Goal: Task Accomplishment & Management: Manage account settings

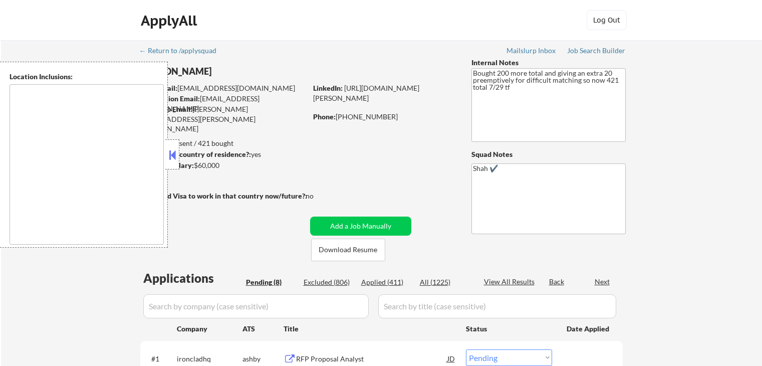
select select ""pending""
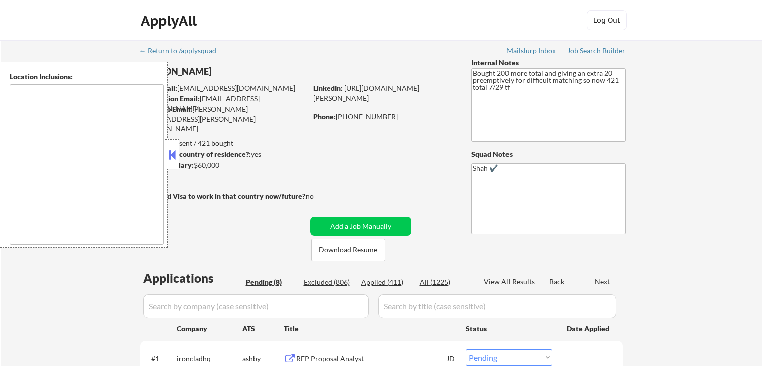
select select ""pending""
type textarea "[GEOGRAPHIC_DATA], [GEOGRAPHIC_DATA] [GEOGRAPHIC_DATA], [GEOGRAPHIC_DATA] [GEOG…"
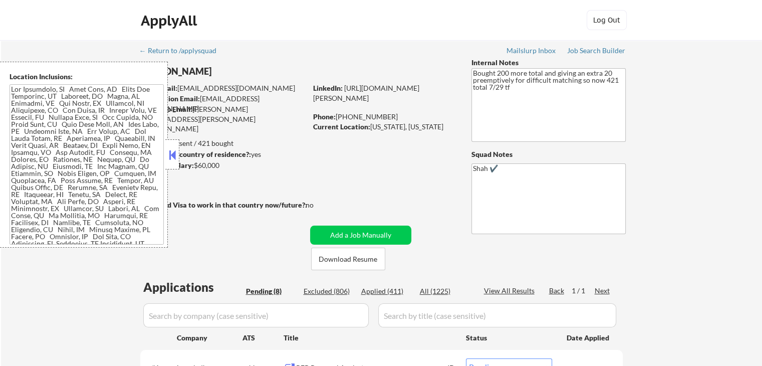
click at [170, 158] on button at bounding box center [172, 154] width 11 height 15
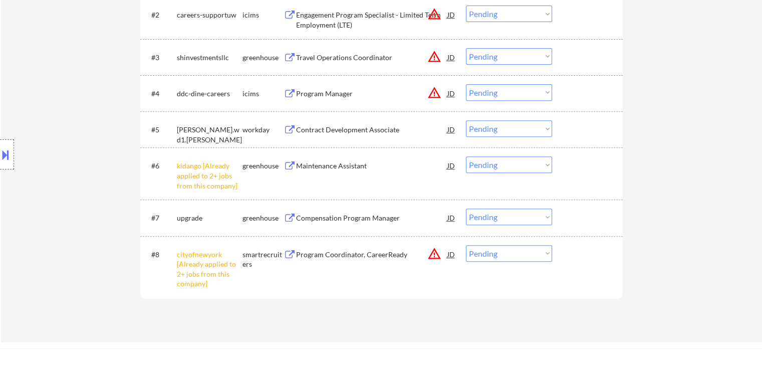
scroll to position [451, 0]
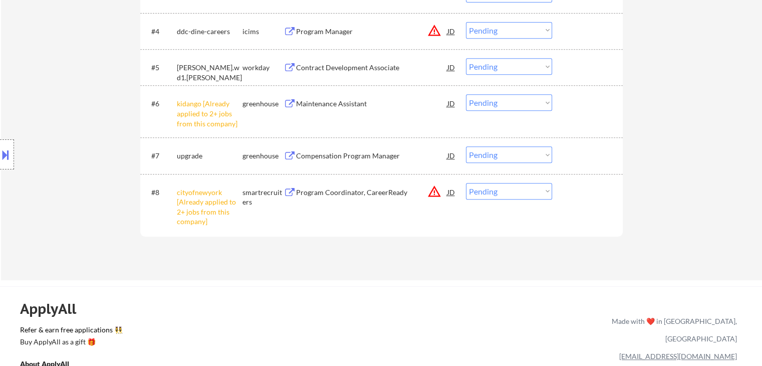
click at [493, 101] on select "Choose an option... Pending Applied Excluded (Questions) Excluded (Expired) Exc…" at bounding box center [509, 102] width 86 height 17
click at [466, 94] on select "Choose an option... Pending Applied Excluded (Questions) Excluded (Expired) Exc…" at bounding box center [509, 102] width 86 height 17
select select ""pending""
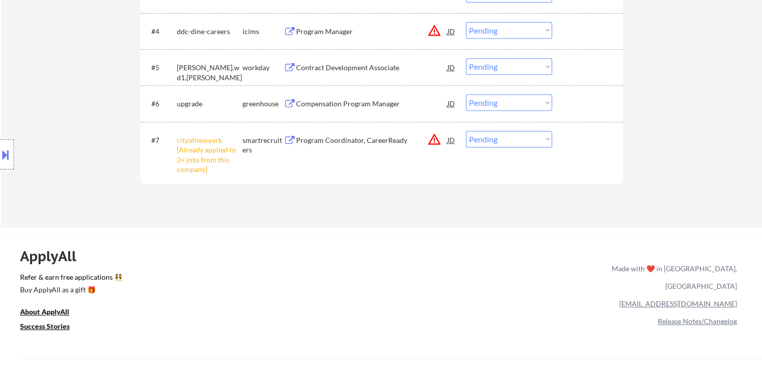
scroll to position [501, 0]
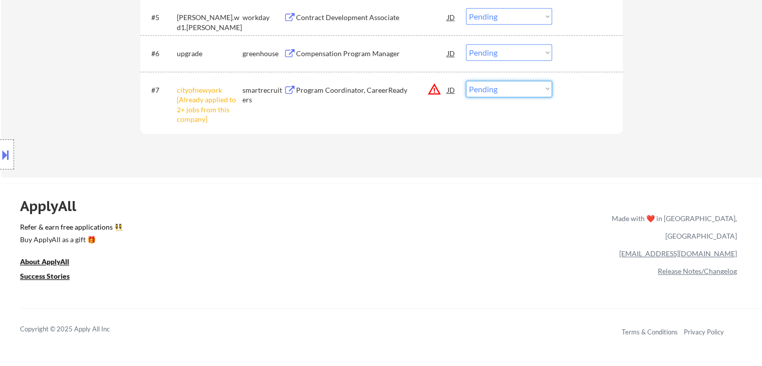
click at [490, 87] on select "Choose an option... Pending Applied Excluded (Questions) Excluded (Expired) Exc…" at bounding box center [509, 89] width 86 height 17
select select ""excluded__other_""
click at [466, 81] on select "Choose an option... Pending Applied Excluded (Questions) Excluded (Expired) Exc…" at bounding box center [509, 89] width 86 height 17
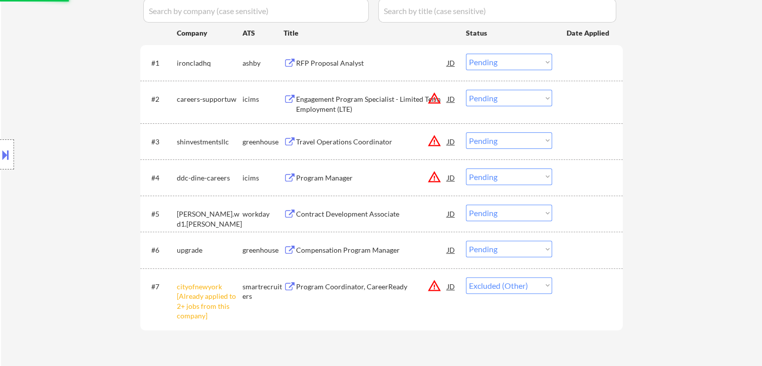
scroll to position [251, 0]
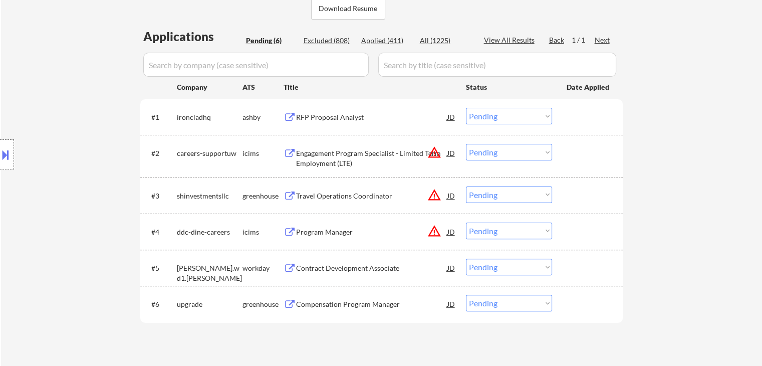
click at [327, 113] on div "RFP Proposal Analyst" at bounding box center [371, 117] width 151 height 10
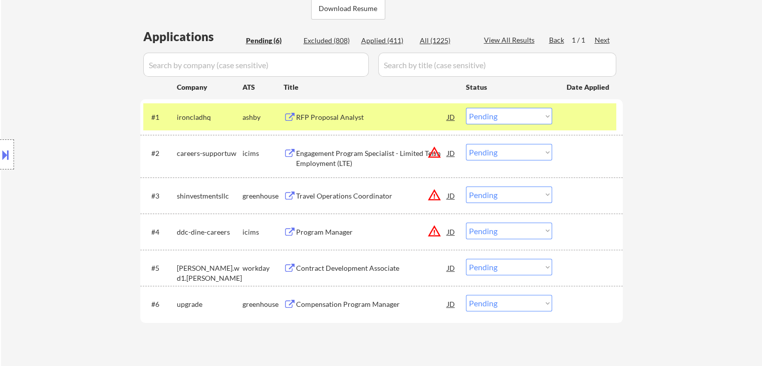
click at [323, 153] on div "Engagement Program Specialist - Limited Term Employment (LTE)" at bounding box center [371, 158] width 151 height 20
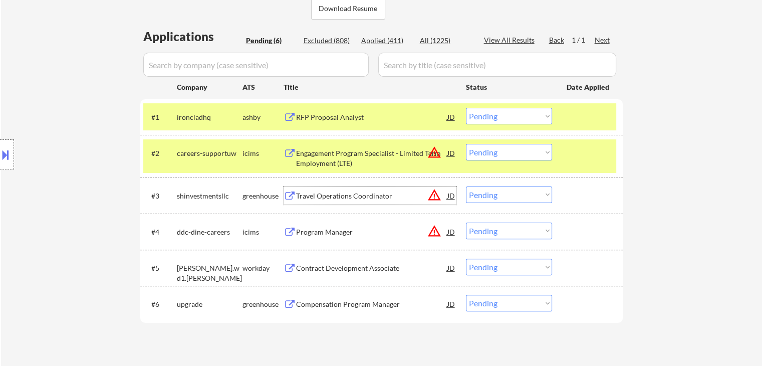
click at [321, 197] on div "Travel Operations Coordinator" at bounding box center [371, 196] width 151 height 10
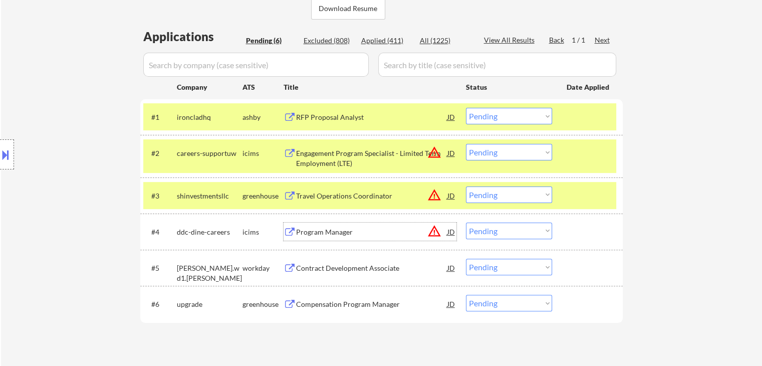
click at [330, 236] on div "Program Manager" at bounding box center [371, 232] width 151 height 18
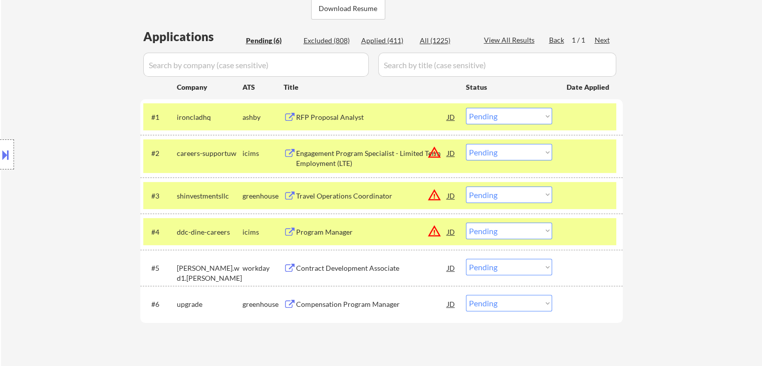
click at [335, 269] on div "Contract Development Associate" at bounding box center [371, 268] width 151 height 10
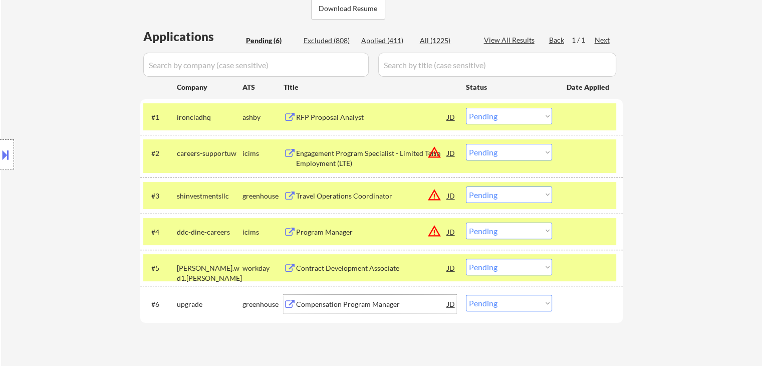
click at [340, 308] on div "Compensation Program Manager" at bounding box center [371, 304] width 151 height 10
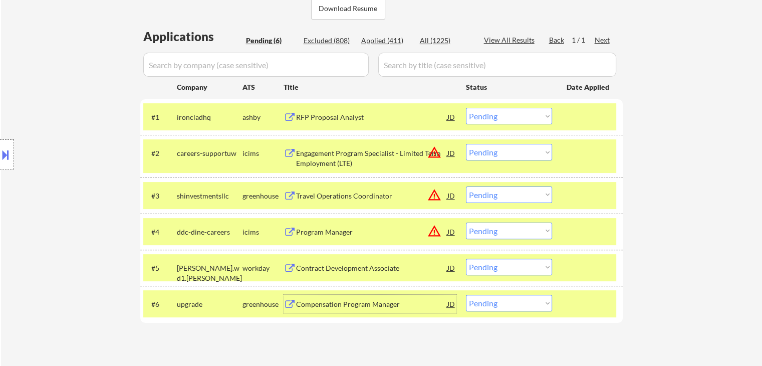
click at [4, 155] on button at bounding box center [5, 154] width 11 height 17
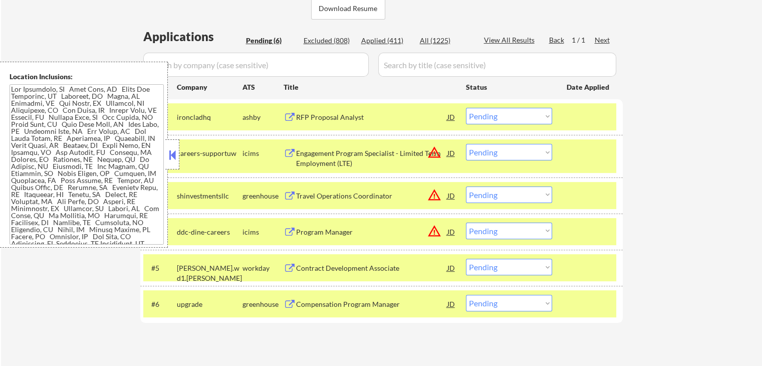
click at [174, 154] on button at bounding box center [172, 154] width 11 height 15
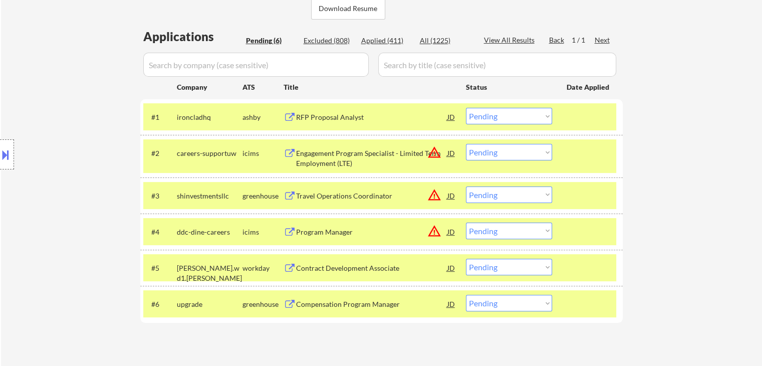
click at [496, 114] on select "Choose an option... Pending Applied Excluded (Questions) Excluded (Expired) Exc…" at bounding box center [509, 116] width 86 height 17
click at [466, 108] on select "Choose an option... Pending Applied Excluded (Questions) Excluded (Expired) Exc…" at bounding box center [509, 116] width 86 height 17
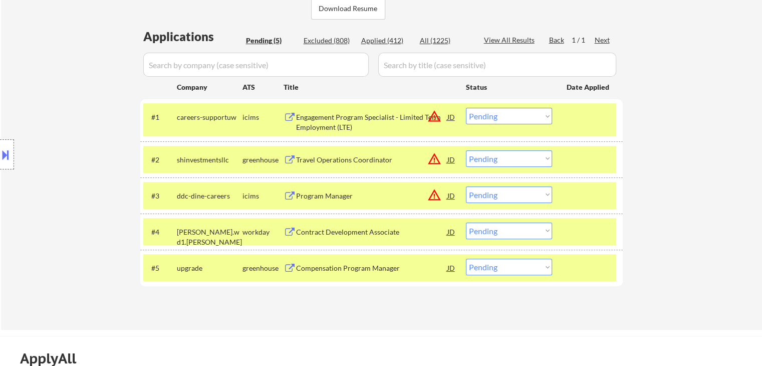
click at [0, 166] on div at bounding box center [7, 154] width 14 height 30
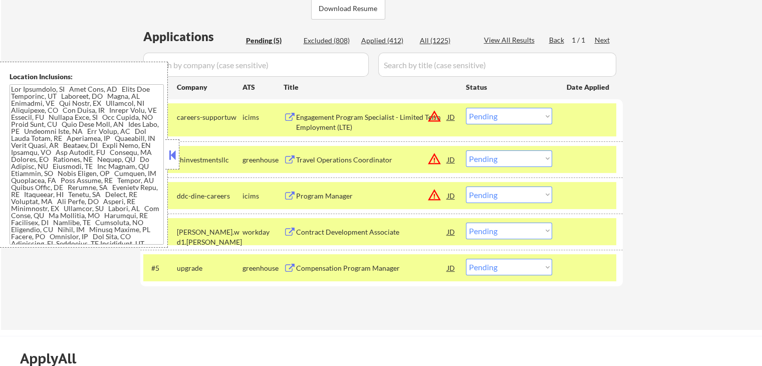
click at [492, 118] on select "Choose an option... Pending Applied Excluded (Questions) Excluded (Expired) Exc…" at bounding box center [509, 116] width 86 height 17
click at [466, 108] on select "Choose an option... Pending Applied Excluded (Questions) Excluded (Expired) Exc…" at bounding box center [509, 116] width 86 height 17
select select ""pending""
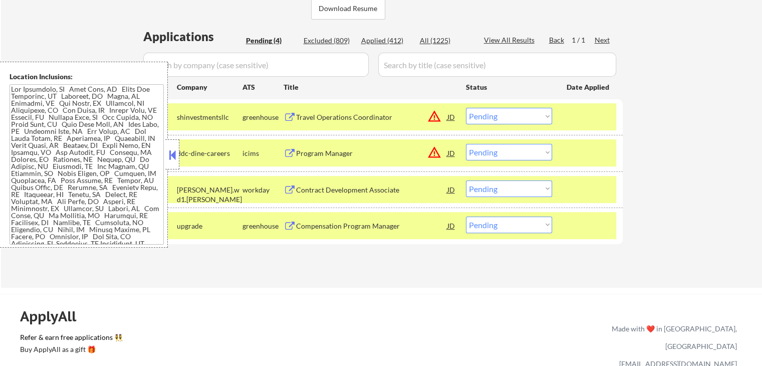
click at [175, 157] on button at bounding box center [172, 154] width 11 height 15
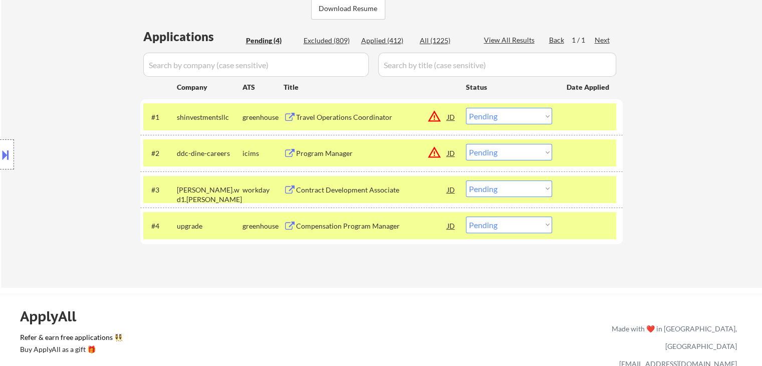
click at [507, 193] on select "Choose an option... Pending Applied Excluded (Questions) Excluded (Expired) Exc…" at bounding box center [509, 188] width 86 height 17
click at [466, 180] on select "Choose an option... Pending Applied Excluded (Questions) Excluded (Expired) Exc…" at bounding box center [509, 188] width 86 height 17
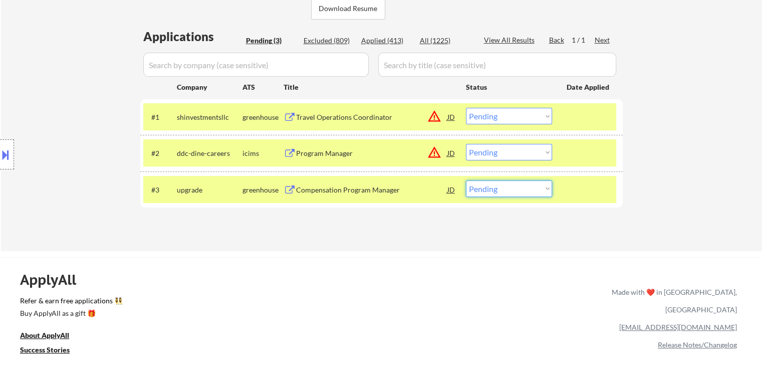
click at [505, 192] on select "Choose an option... Pending Applied Excluded (Questions) Excluded (Expired) Exc…" at bounding box center [509, 188] width 86 height 17
select select ""applied""
click at [466, 180] on select "Choose an option... Pending Applied Excluded (Questions) Excluded (Expired) Exc…" at bounding box center [509, 188] width 86 height 17
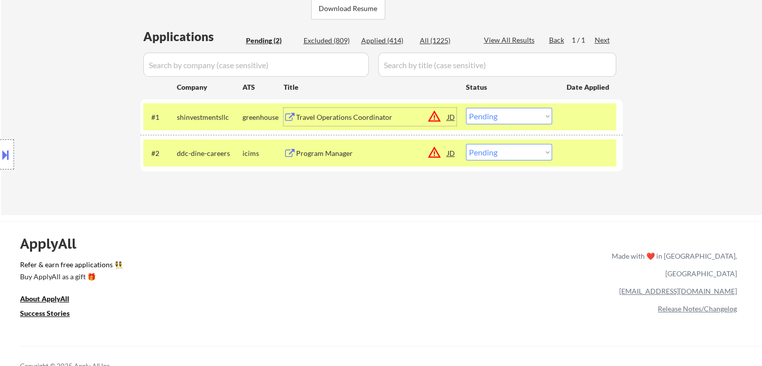
click at [313, 117] on div "Travel Operations Coordinator" at bounding box center [371, 117] width 151 height 10
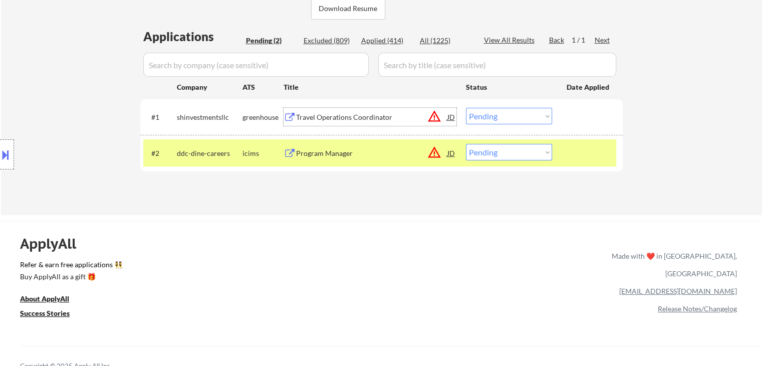
click at [488, 115] on select "Choose an option... Pending Applied Excluded (Questions) Excluded (Expired) Exc…" at bounding box center [509, 116] width 86 height 17
click at [466, 108] on select "Choose an option... Pending Applied Excluded (Questions) Excluded (Expired) Exc…" at bounding box center [509, 116] width 86 height 17
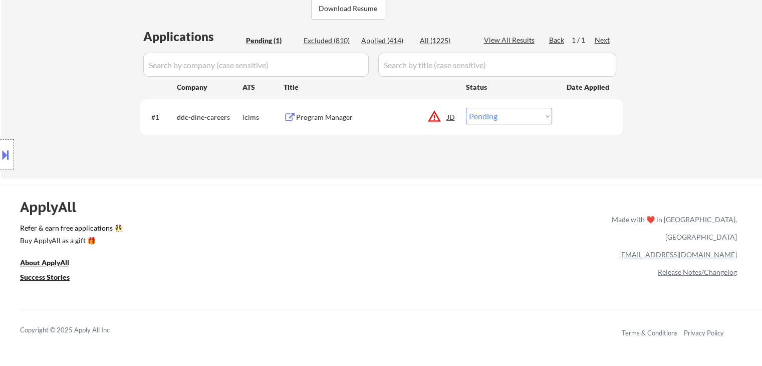
click at [332, 117] on div "Program Manager" at bounding box center [371, 117] width 151 height 10
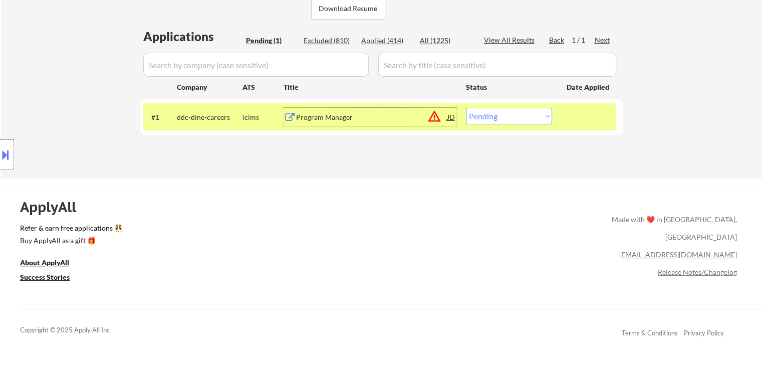
click at [501, 120] on select "Choose an option... Pending Applied Excluded (Questions) Excluded (Expired) Exc…" at bounding box center [509, 116] width 86 height 17
select select ""excluded__location_""
click at [466, 108] on select "Choose an option... Pending Applied Excluded (Questions) Excluded (Expired) Exc…" at bounding box center [509, 116] width 86 height 17
click at [387, 42] on div "Applied (414)" at bounding box center [386, 41] width 50 height 10
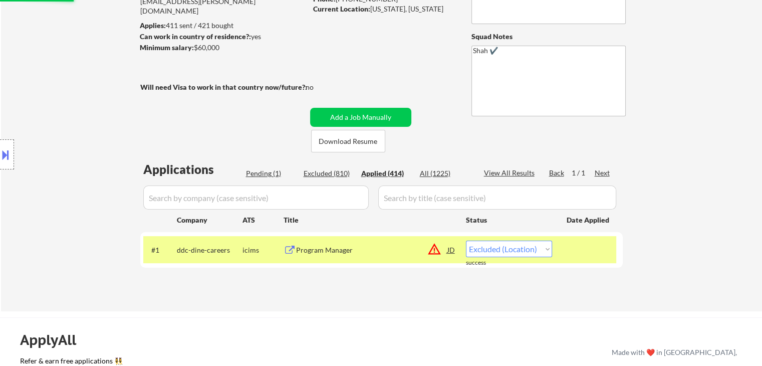
scroll to position [100, 0]
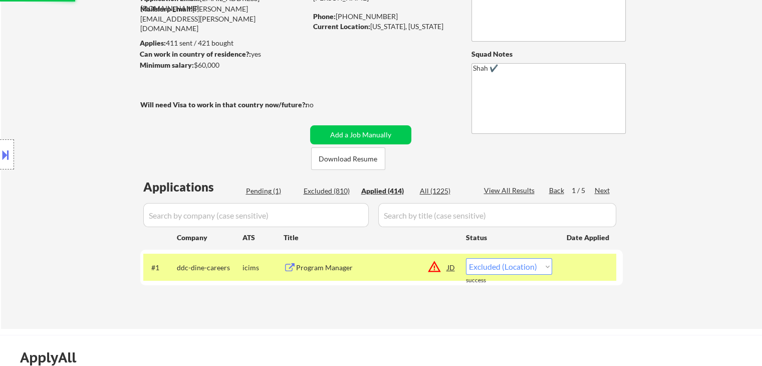
select select ""excluded__location_""
select select ""applied""
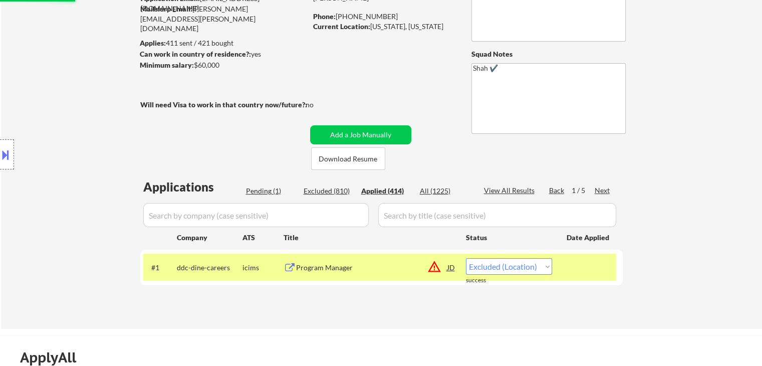
select select ""applied""
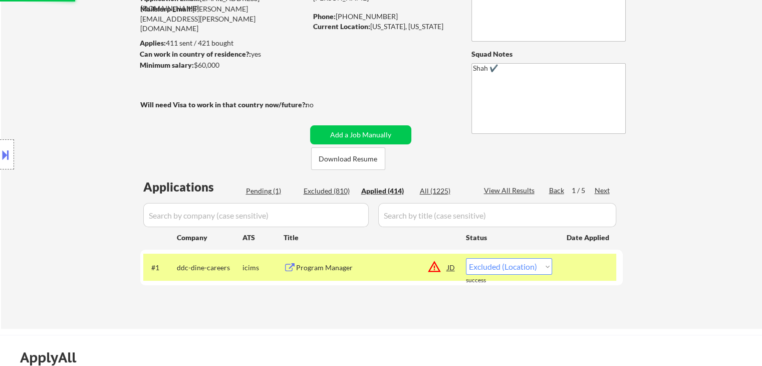
select select ""applied""
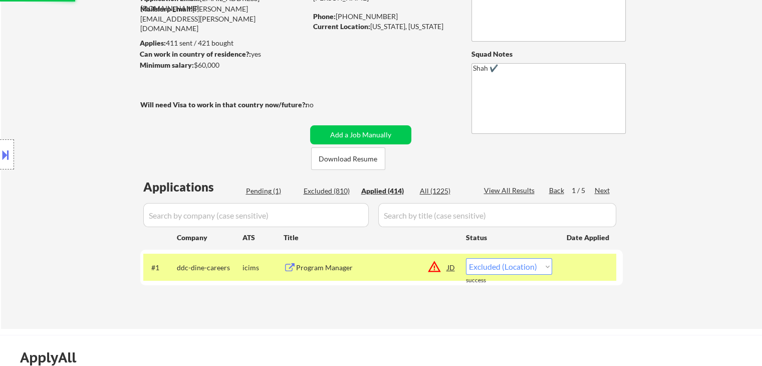
select select ""applied""
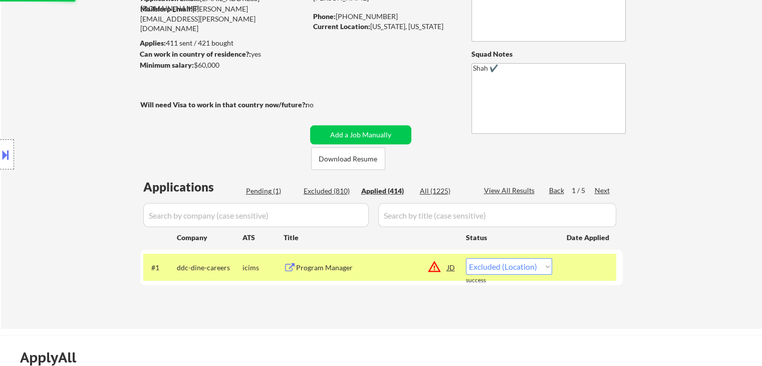
select select ""applied""
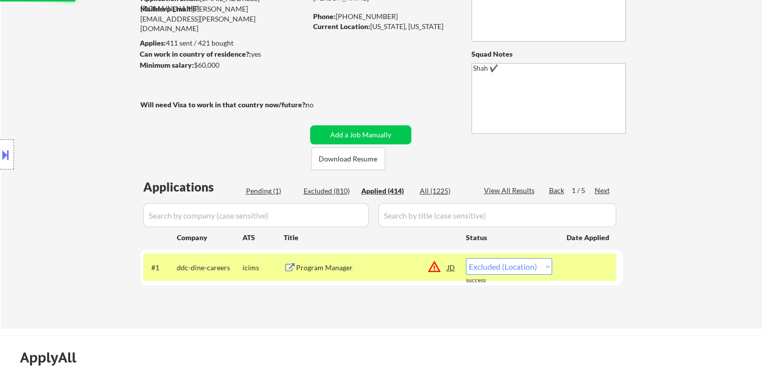
select select ""applied""
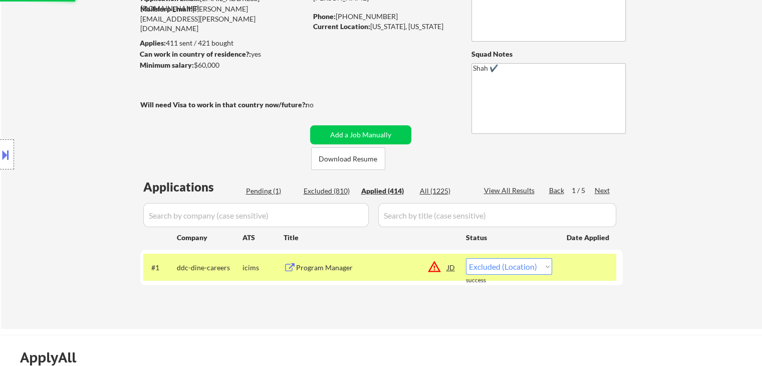
select select ""applied""
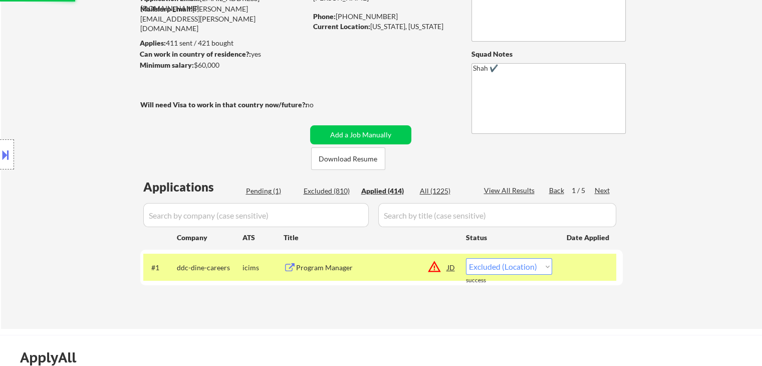
select select ""applied""
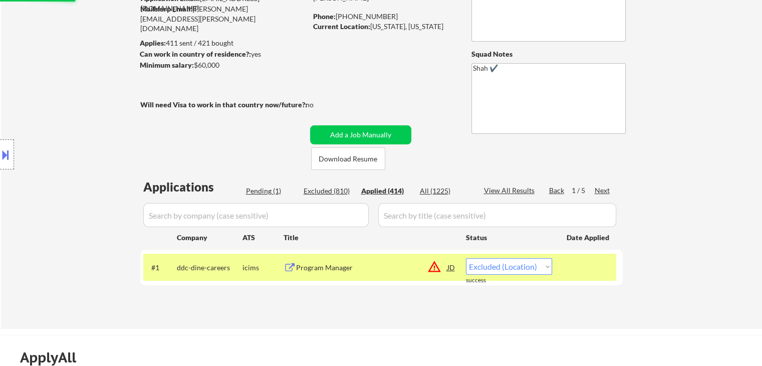
select select ""applied""
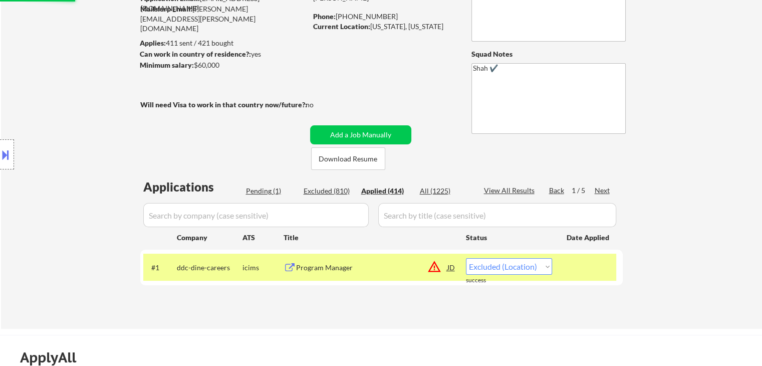
select select ""applied""
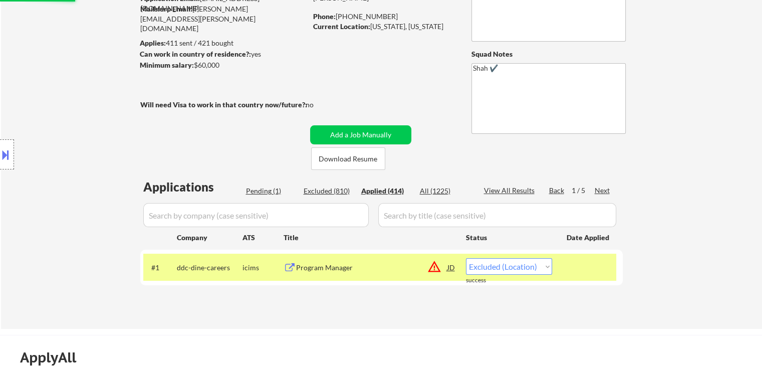
select select ""applied""
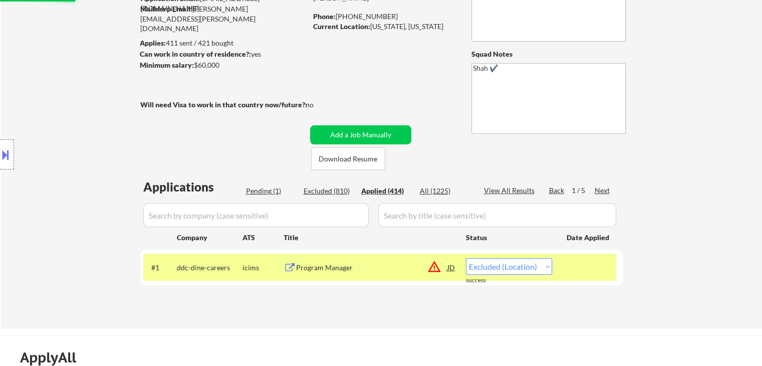
select select ""applied""
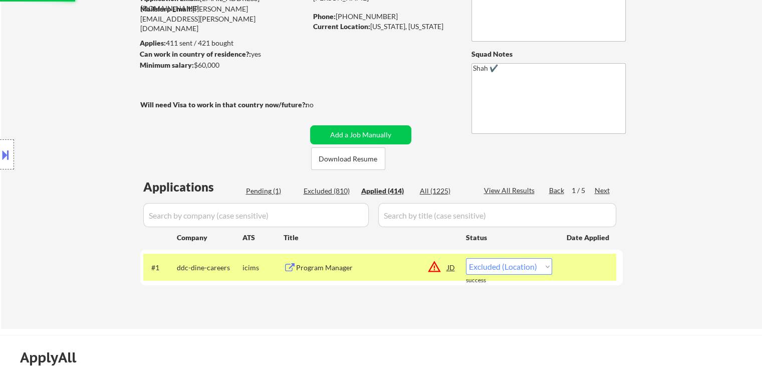
select select ""applied""
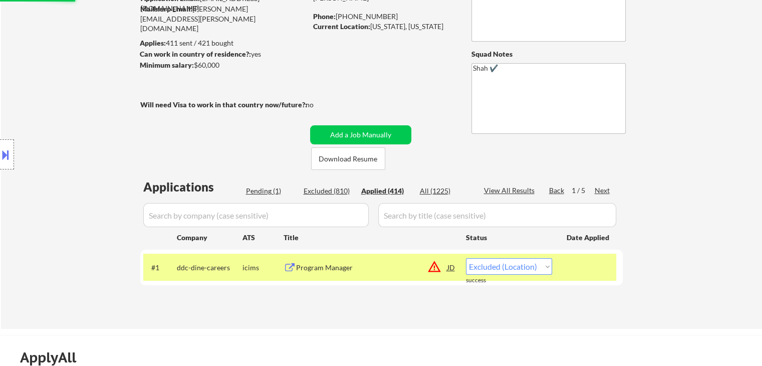
select select ""applied""
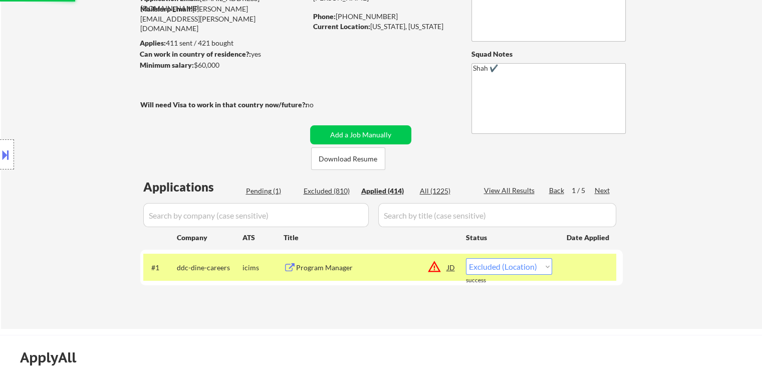
select select ""applied""
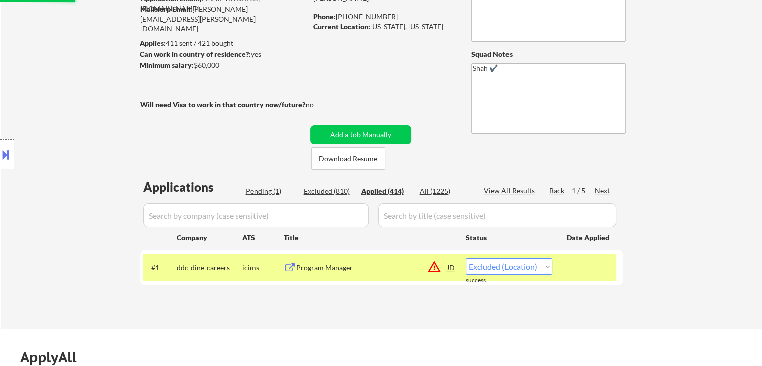
select select ""applied""
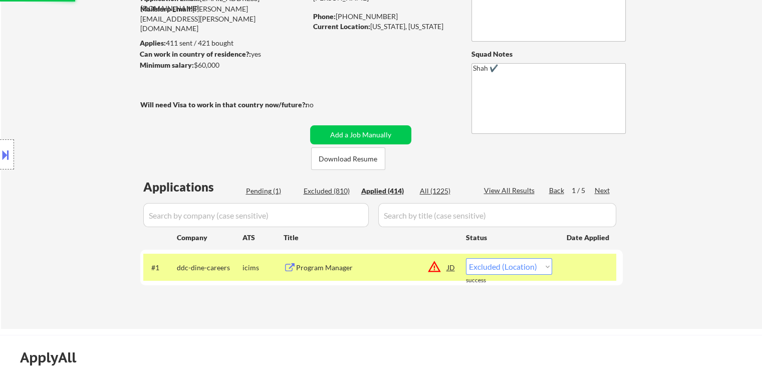
select select ""applied""
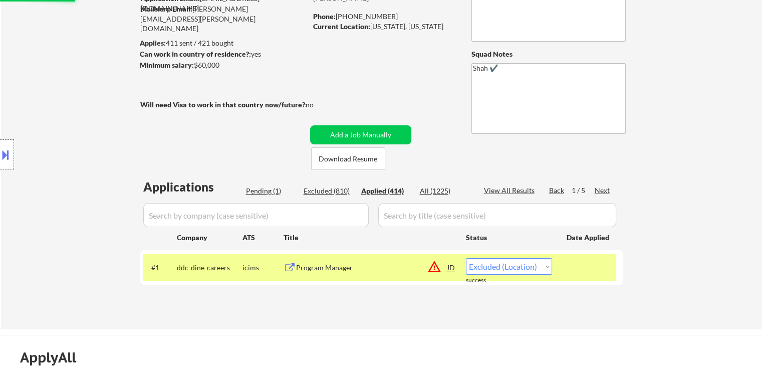
select select ""applied""
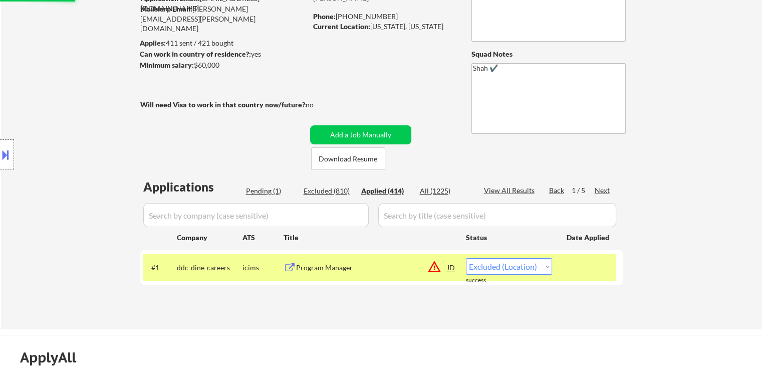
select select ""applied""
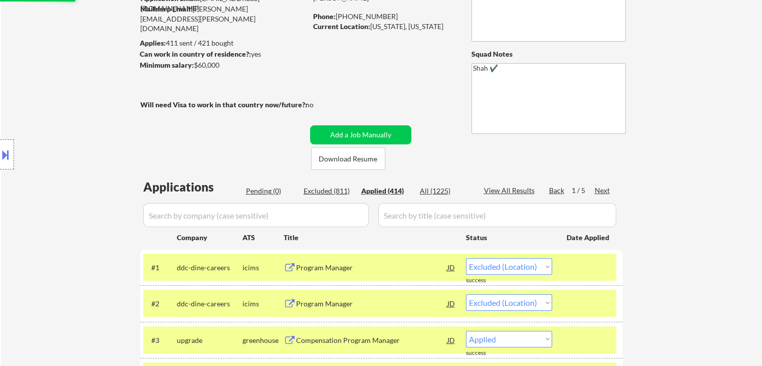
select select ""applied""
